Goal: Information Seeking & Learning: Learn about a topic

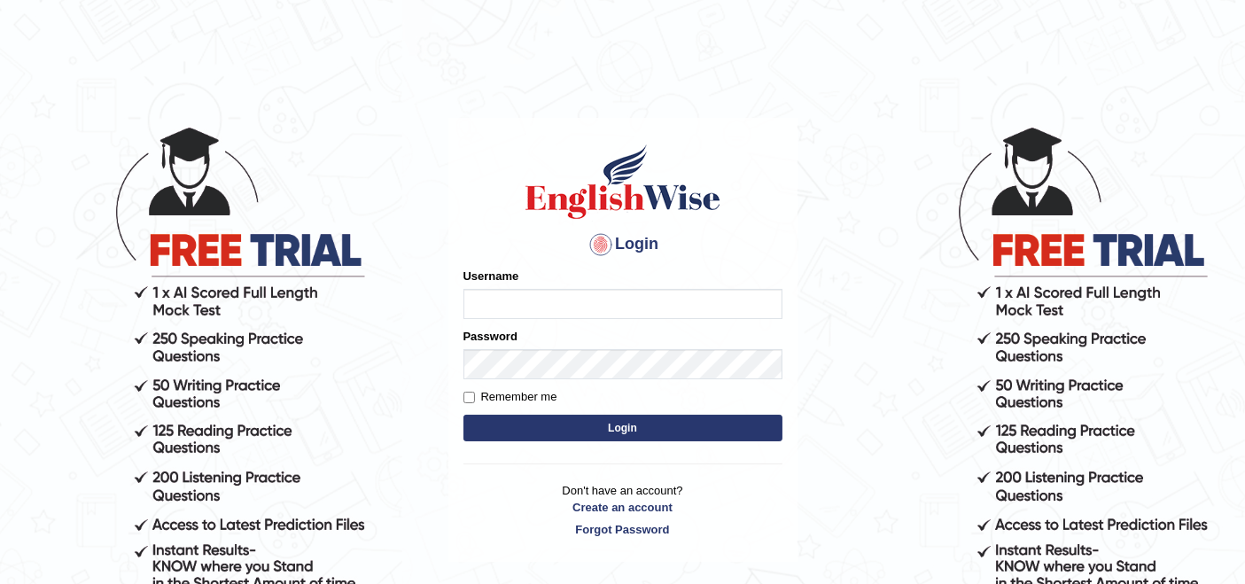
type input "rupali_australia"
click at [617, 433] on button "Login" at bounding box center [622, 428] width 319 height 27
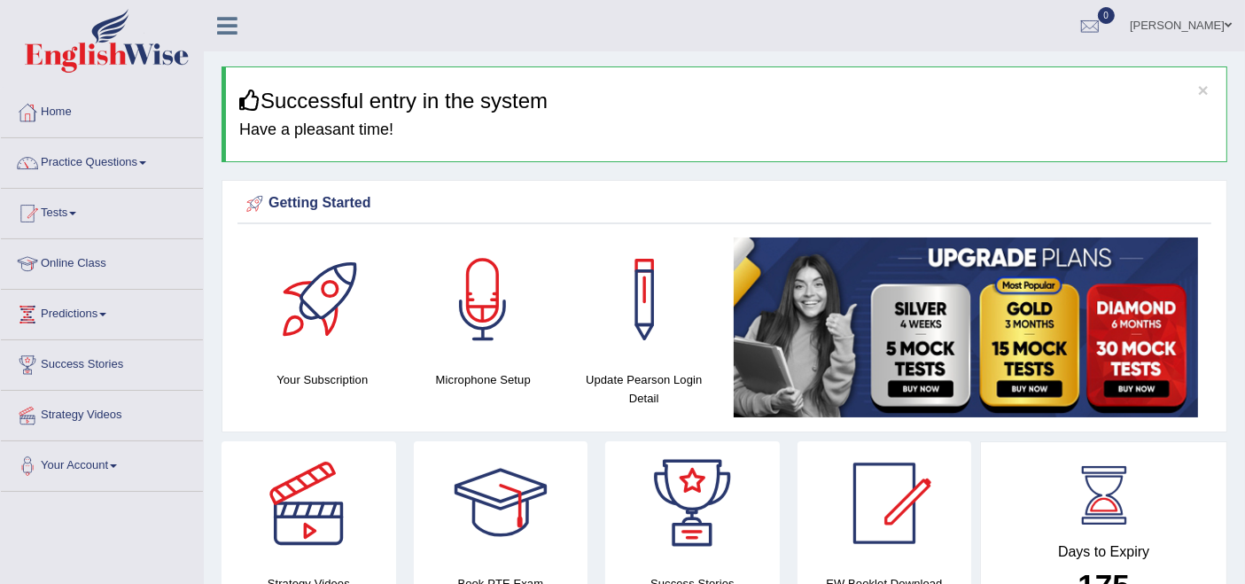
click at [86, 158] on link "Practice Questions" at bounding box center [102, 160] width 202 height 44
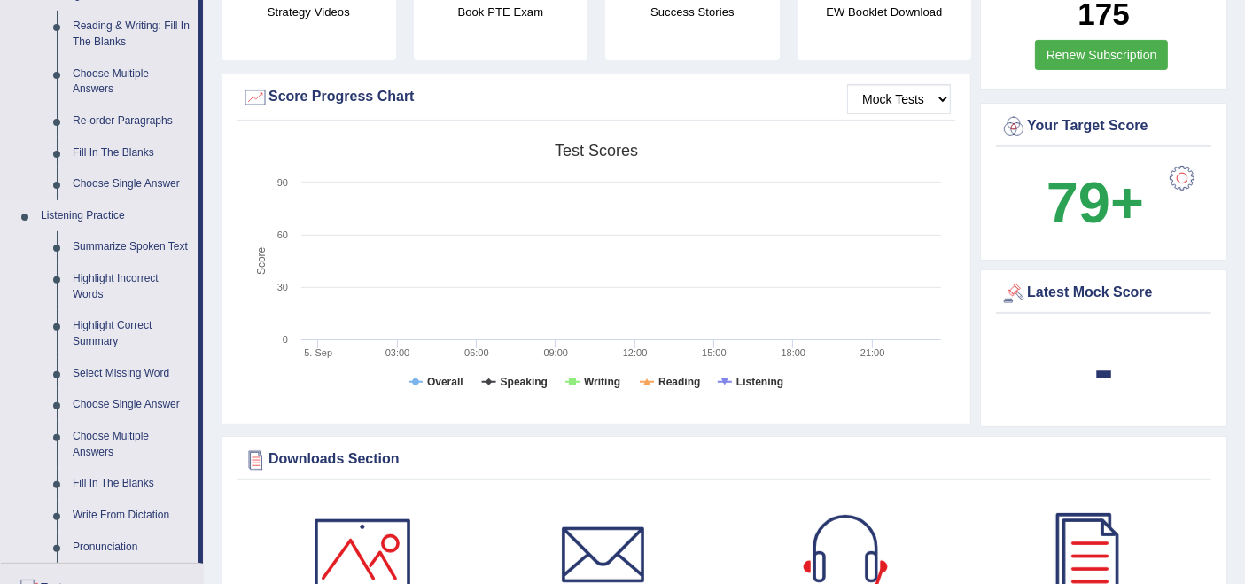
scroll to position [688, 0]
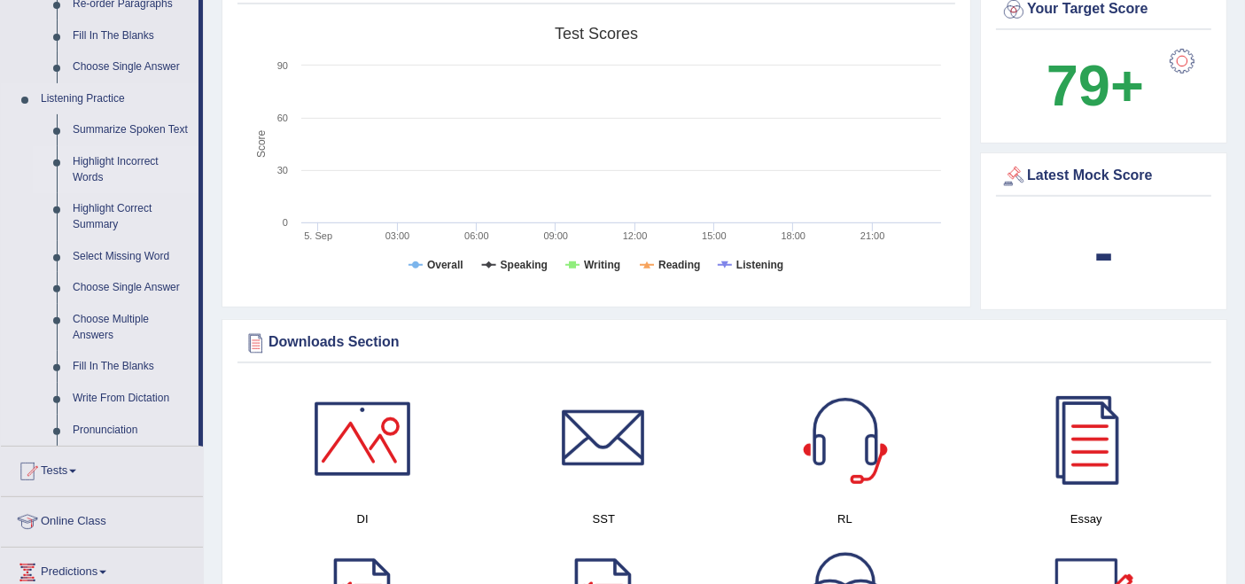
click at [122, 159] on link "Highlight Incorrect Words" at bounding box center [132, 169] width 134 height 47
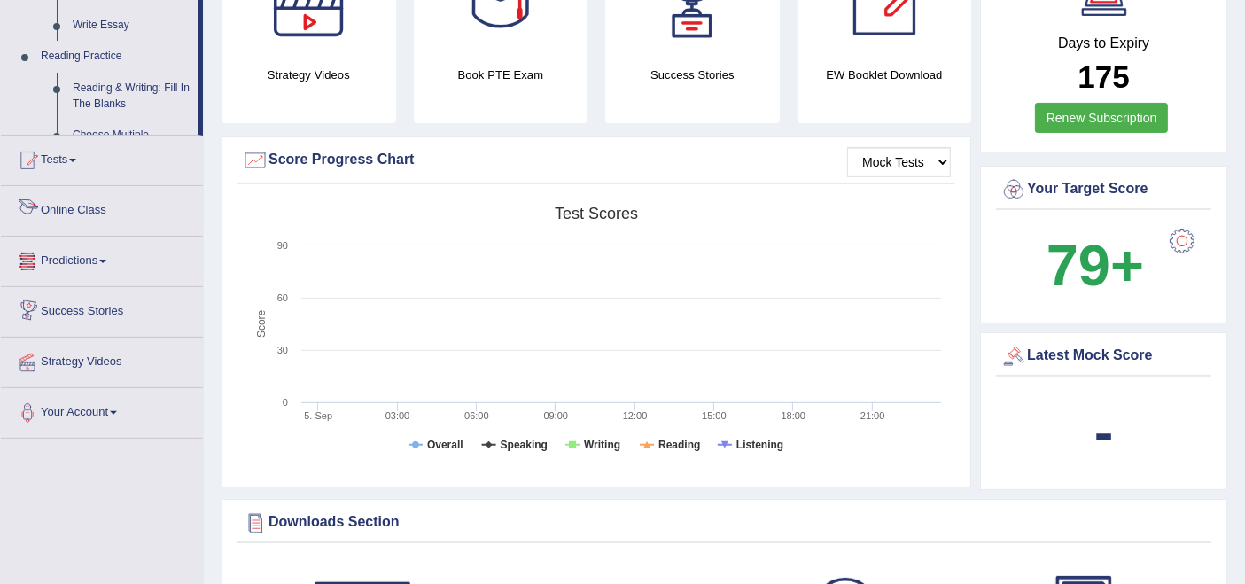
scroll to position [671, 0]
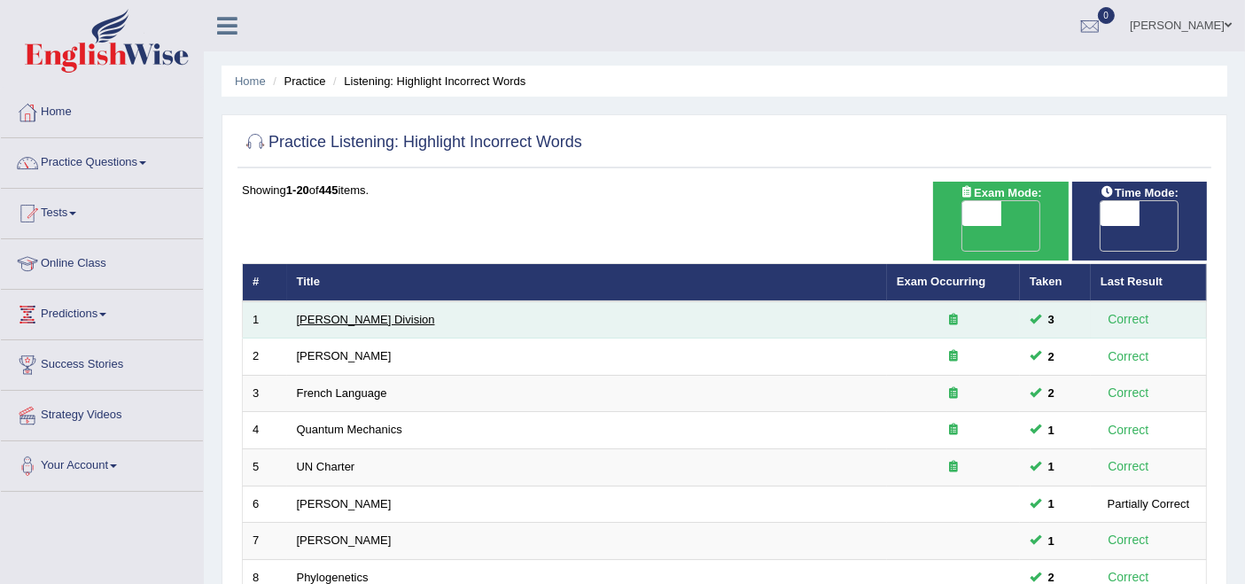
click at [333, 313] on link "[PERSON_NAME] Division" at bounding box center [366, 319] width 138 height 13
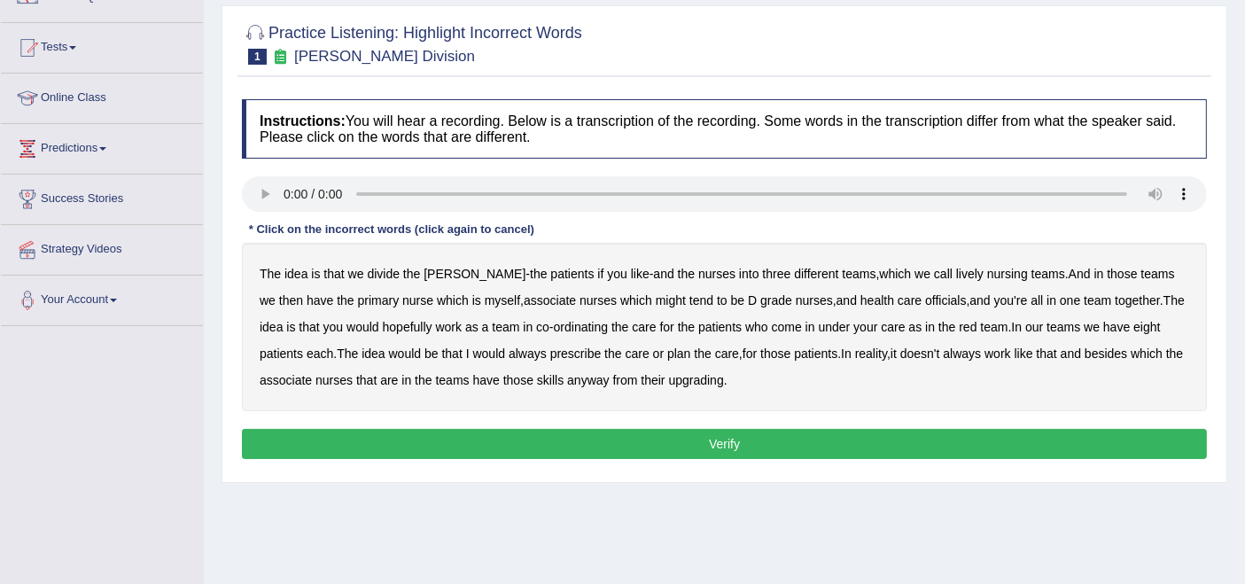
scroll to position [197, 0]
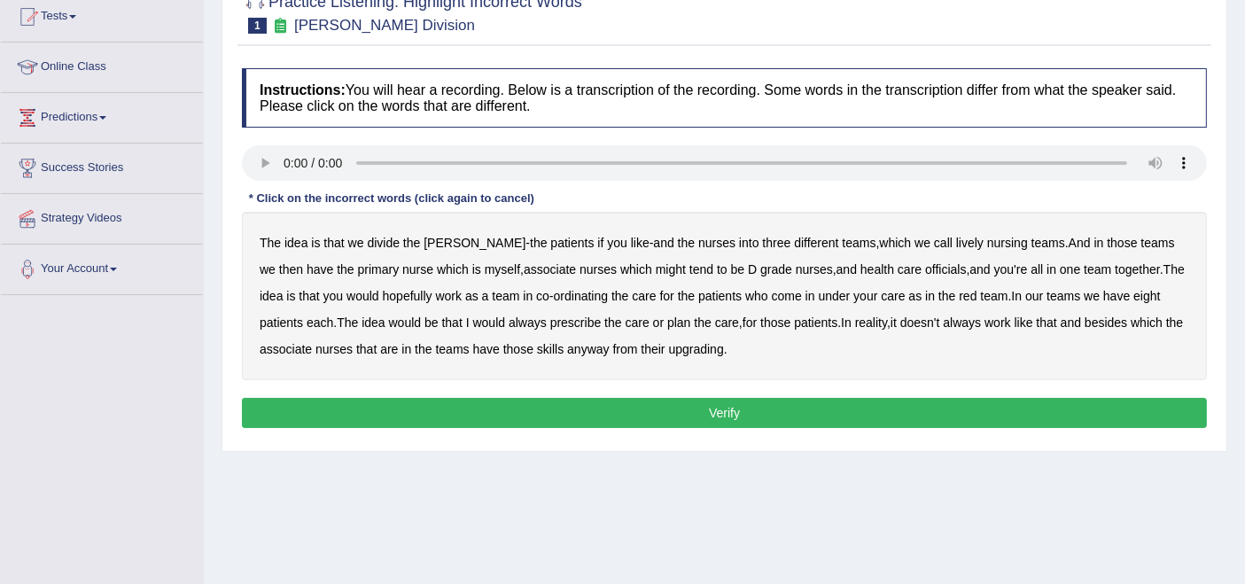
click at [956, 236] on b "lively" at bounding box center [969, 243] width 27 height 14
click at [655, 268] on b "might" at bounding box center [670, 269] width 30 height 14
click at [508, 315] on b "always" at bounding box center [527, 322] width 38 height 14
click at [691, 350] on b "upgrading" at bounding box center [696, 349] width 55 height 14
click at [683, 405] on button "Verify" at bounding box center [724, 413] width 965 height 30
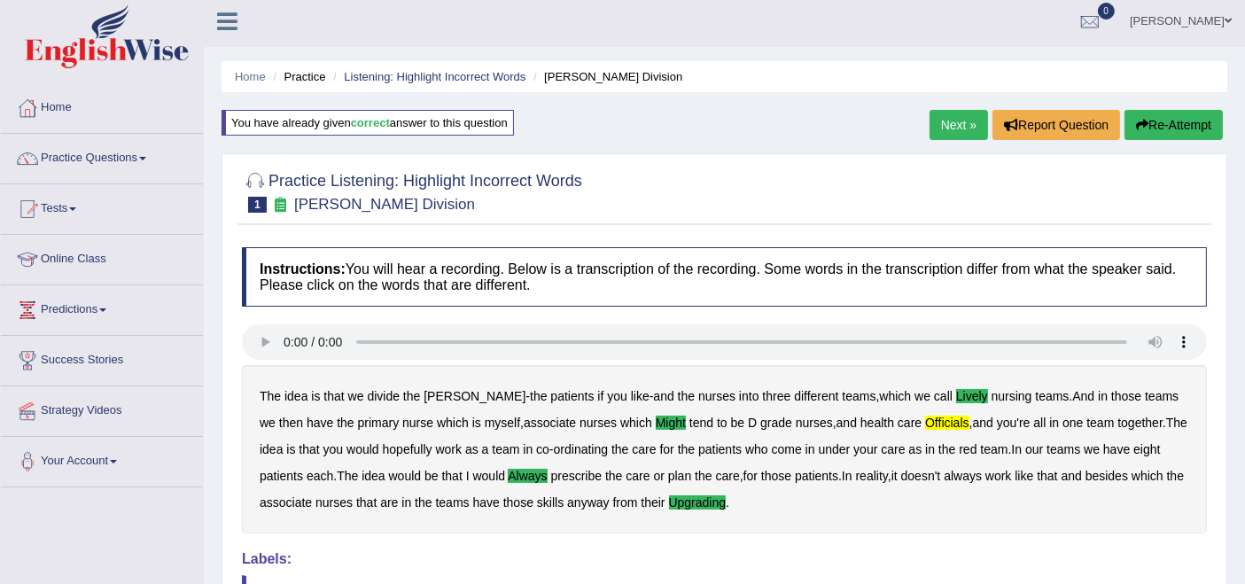
scroll to position [0, 0]
